Goal: Browse casually: Explore the website without a specific task or goal

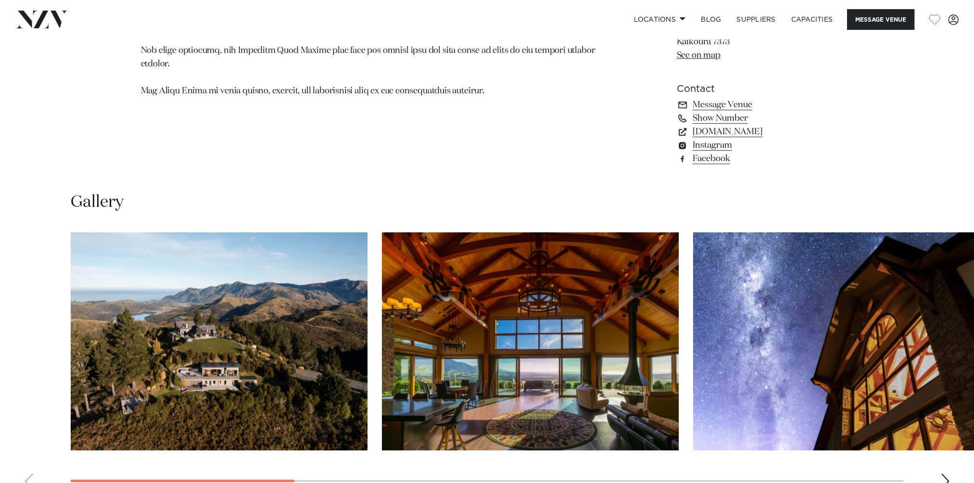
scroll to position [1058, 0]
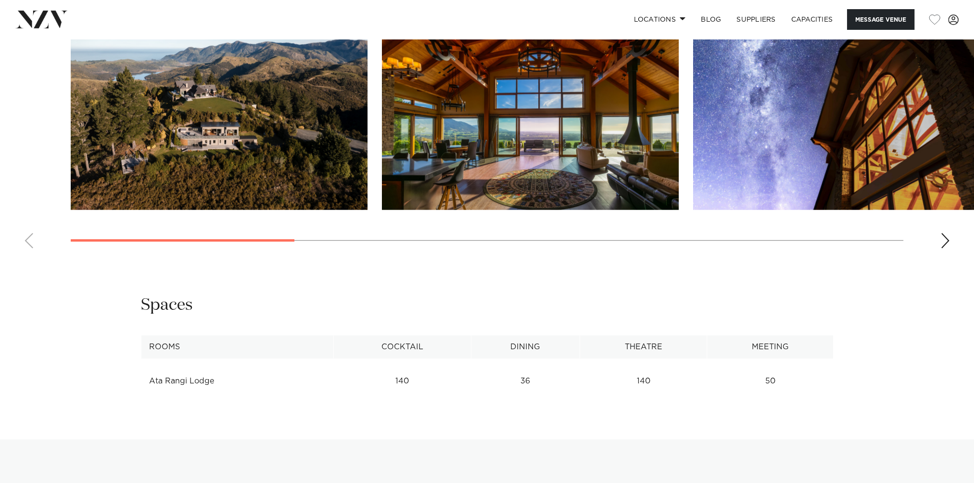
click at [947, 237] on div "Next slide" at bounding box center [945, 240] width 10 height 15
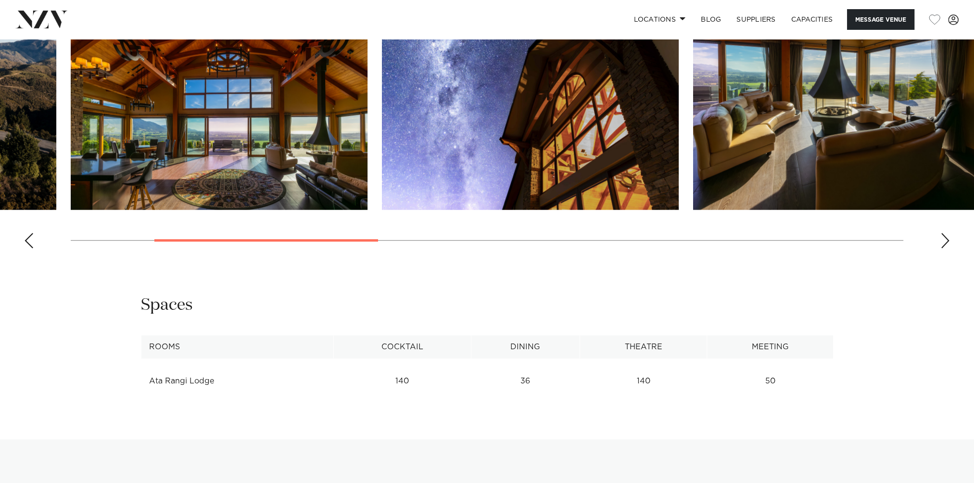
click at [947, 237] on div "Next slide" at bounding box center [945, 240] width 10 height 15
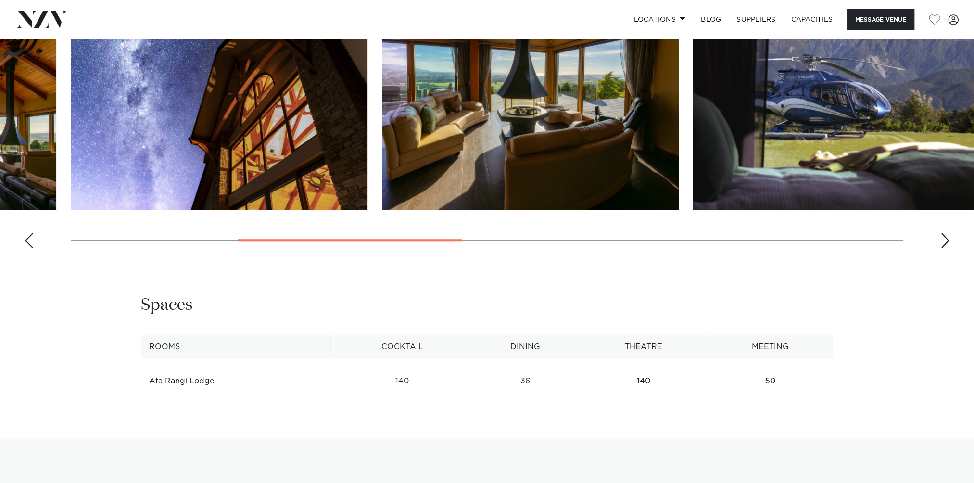
click at [947, 237] on div "Next slide" at bounding box center [945, 240] width 10 height 15
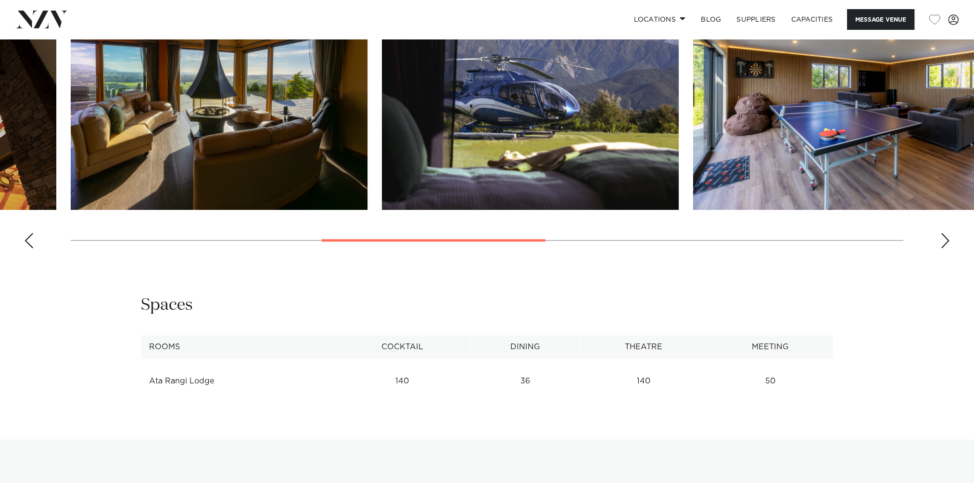
click at [947, 237] on div "Next slide" at bounding box center [945, 240] width 10 height 15
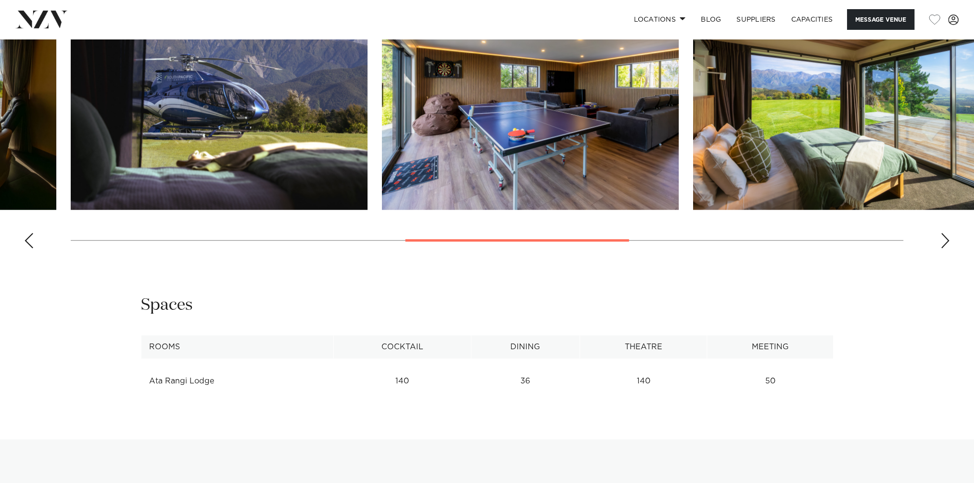
click at [947, 237] on div "Next slide" at bounding box center [945, 240] width 10 height 15
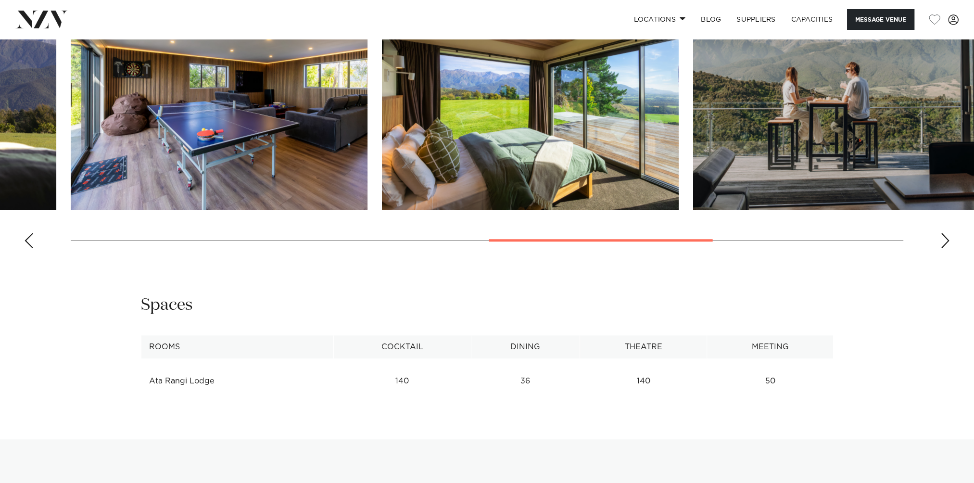
click at [947, 237] on div "Next slide" at bounding box center [945, 240] width 10 height 15
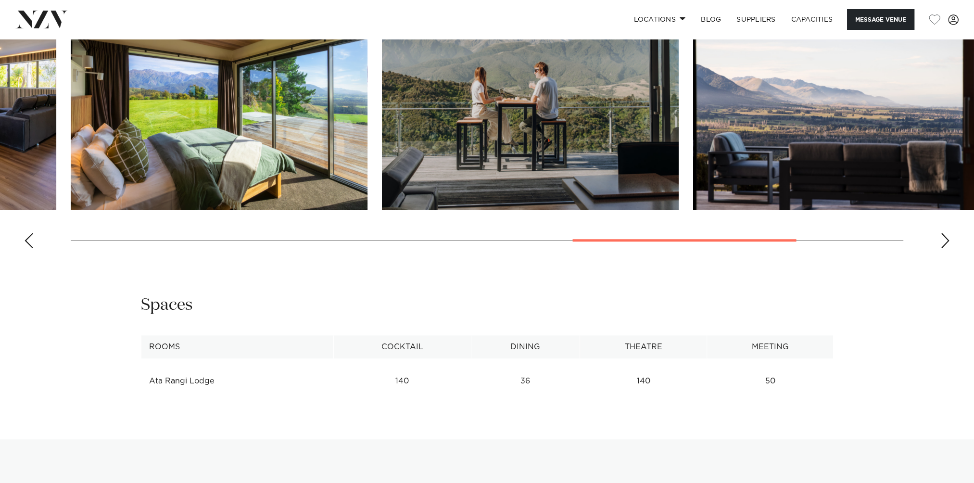
click at [947, 237] on div "Next slide" at bounding box center [945, 240] width 10 height 15
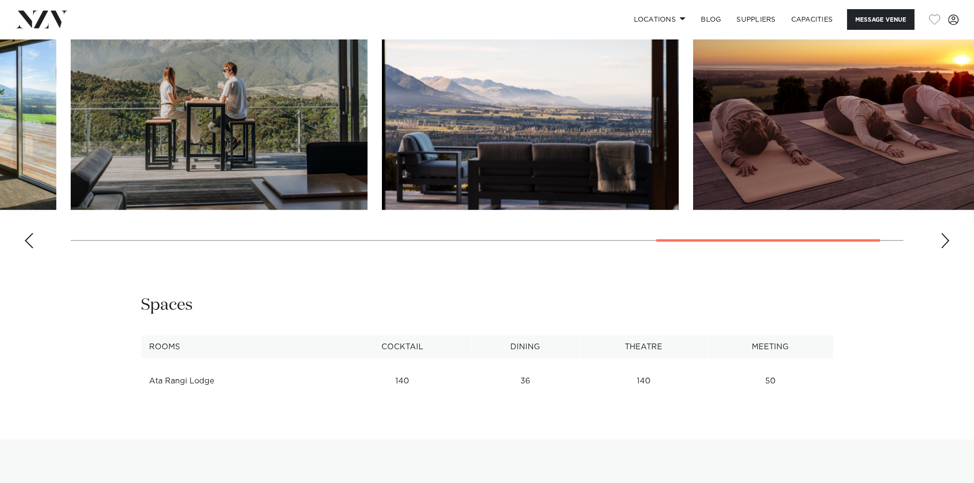
click at [947, 237] on div "Next slide" at bounding box center [945, 240] width 10 height 15
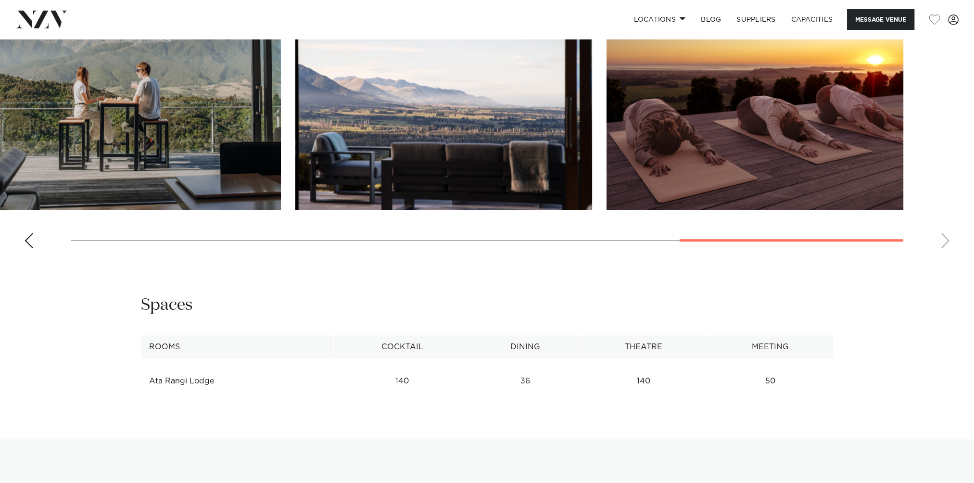
click at [947, 237] on swiper-container at bounding box center [487, 124] width 974 height 264
